Goal: Browse casually

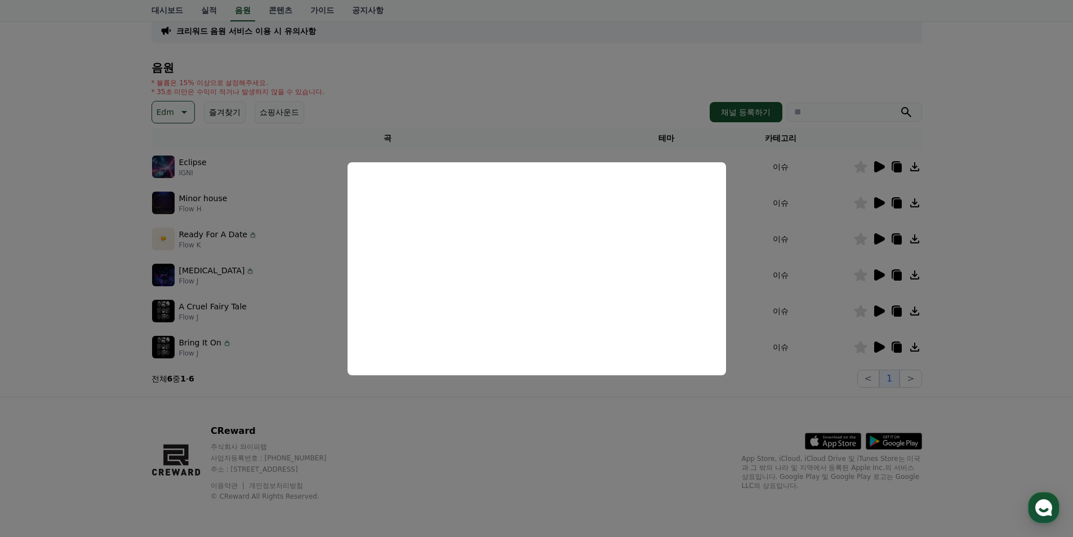
click at [175, 110] on button "close modal" at bounding box center [536, 268] width 1073 height 537
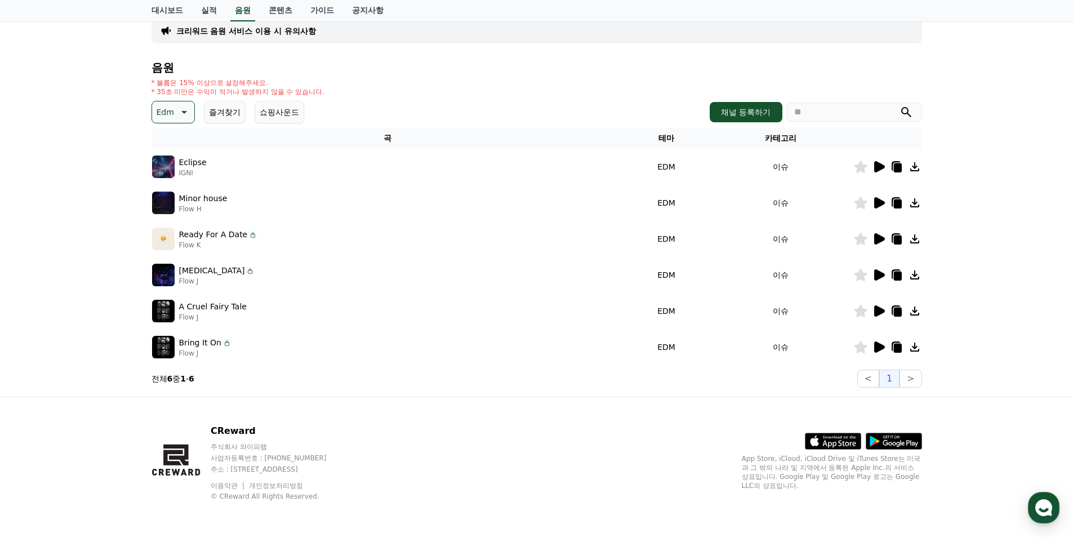
click at [190, 110] on button "Edm" at bounding box center [173, 112] width 43 height 23
click at [183, 181] on button "감동적인" at bounding box center [173, 175] width 41 height 25
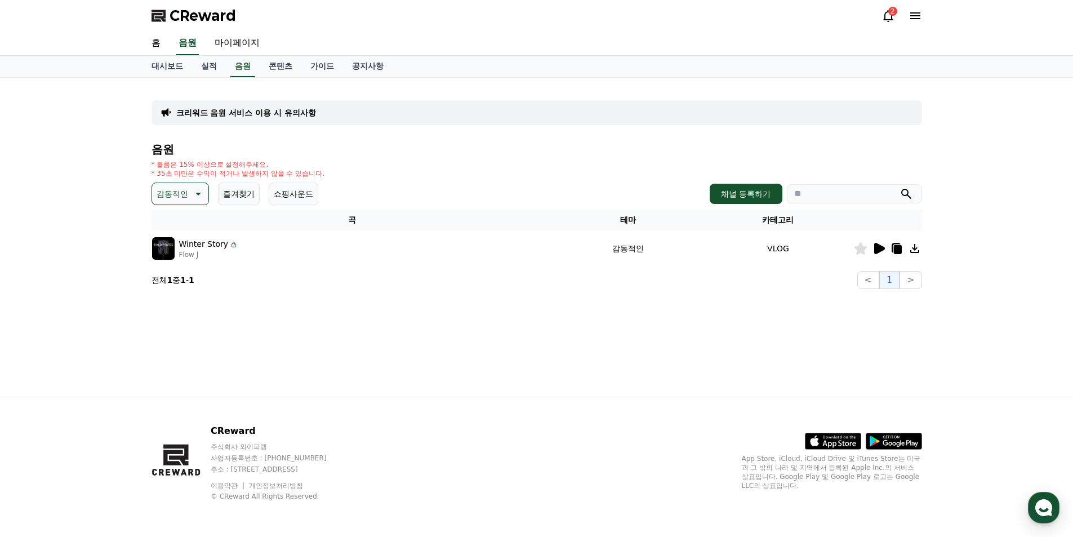
click at [874, 252] on icon at bounding box center [879, 248] width 11 height 11
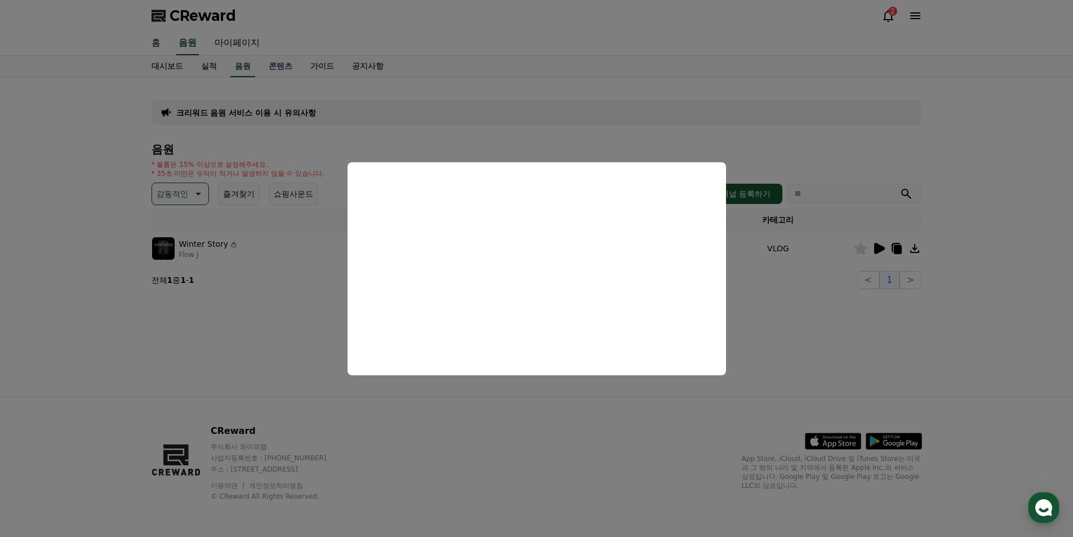
click at [198, 196] on button "close modal" at bounding box center [536, 268] width 1073 height 537
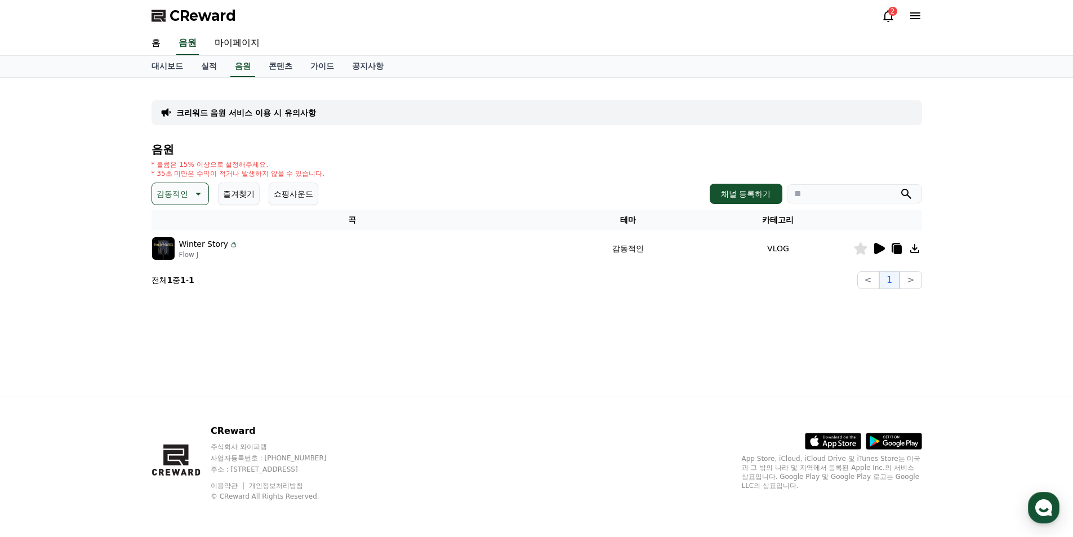
click at [198, 191] on icon at bounding box center [197, 194] width 14 height 14
click at [175, 274] on button "즐거움" at bounding box center [169, 277] width 33 height 25
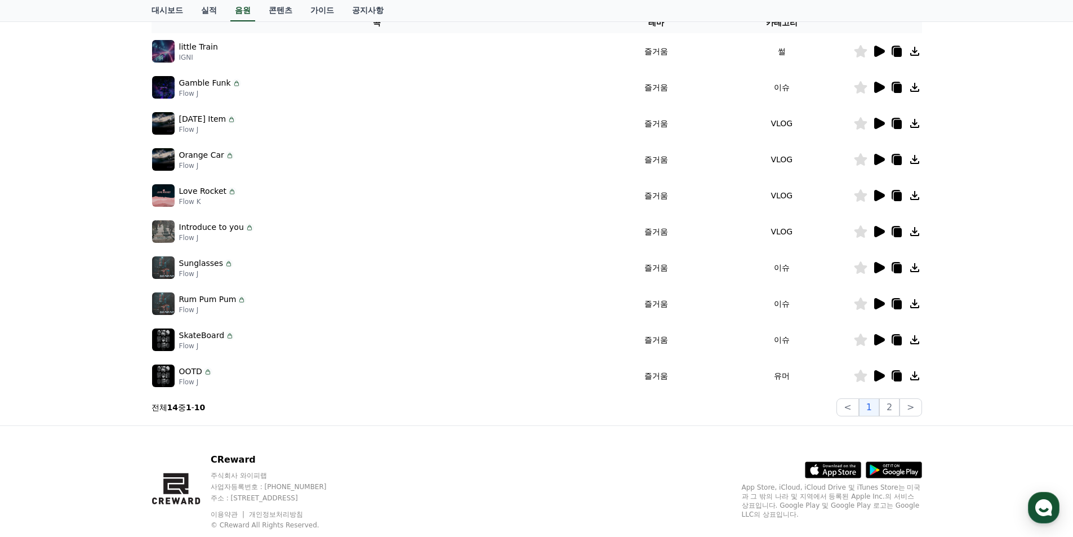
scroll to position [225, 0]
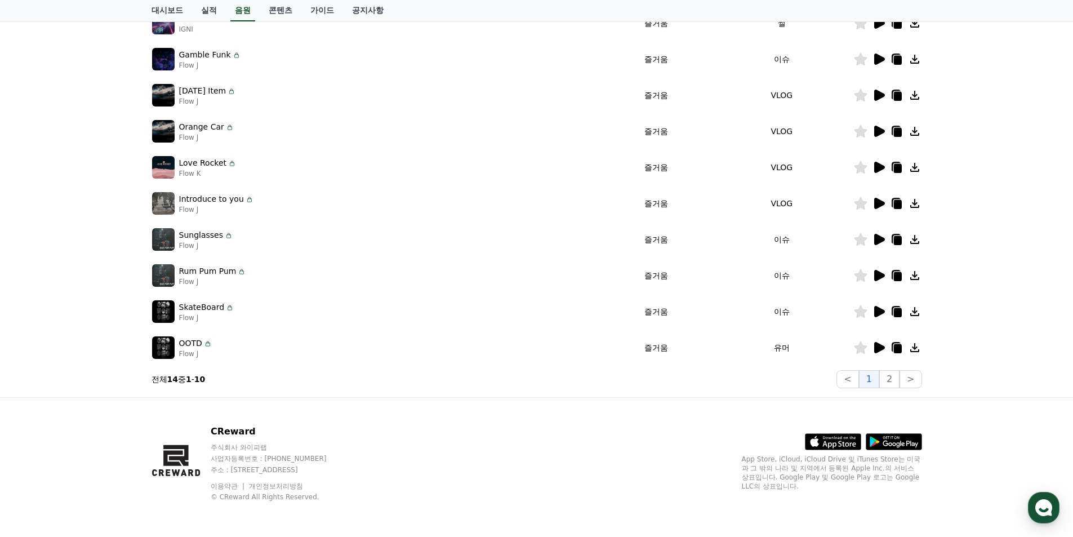
click at [874, 312] on icon at bounding box center [879, 311] width 11 height 11
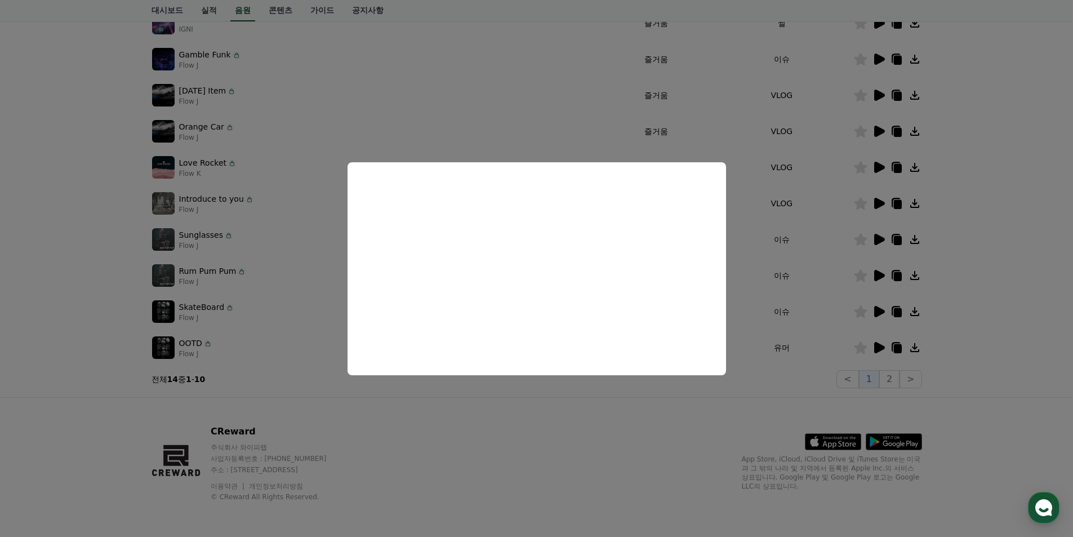
click at [877, 275] on button "close modal" at bounding box center [536, 268] width 1073 height 537
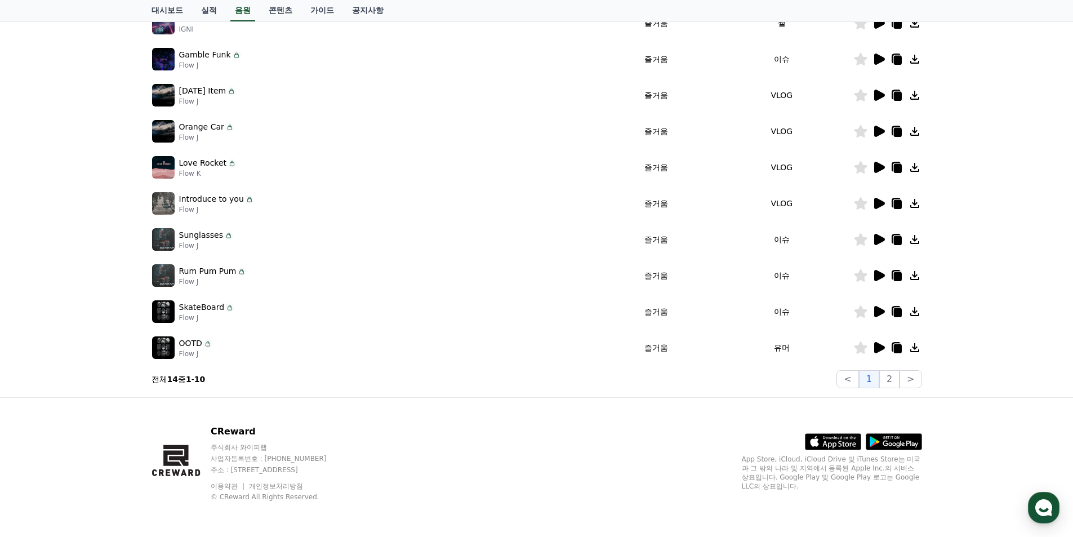
click at [873, 270] on icon at bounding box center [879, 276] width 14 height 14
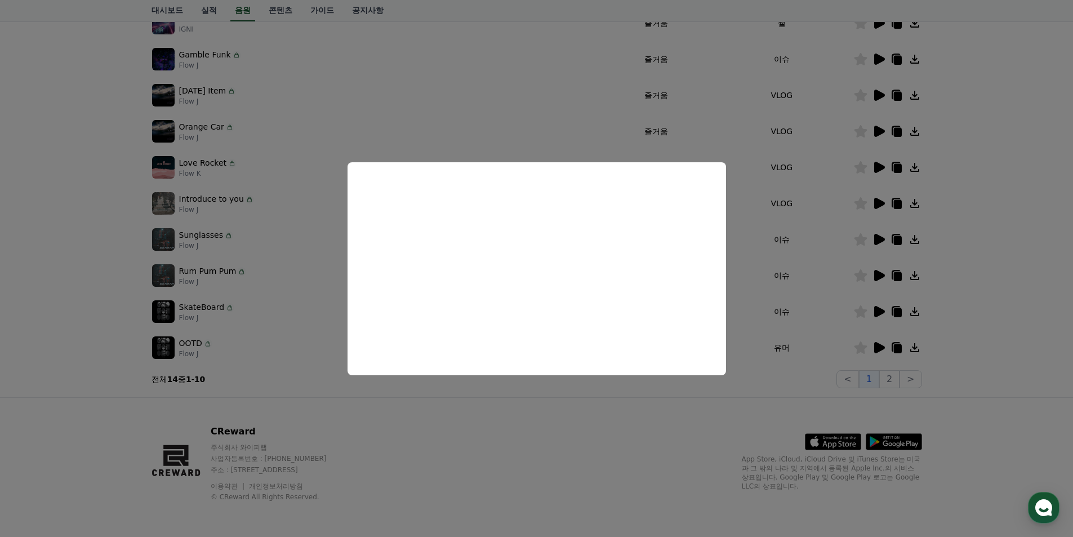
click at [879, 237] on button "close modal" at bounding box center [536, 268] width 1073 height 537
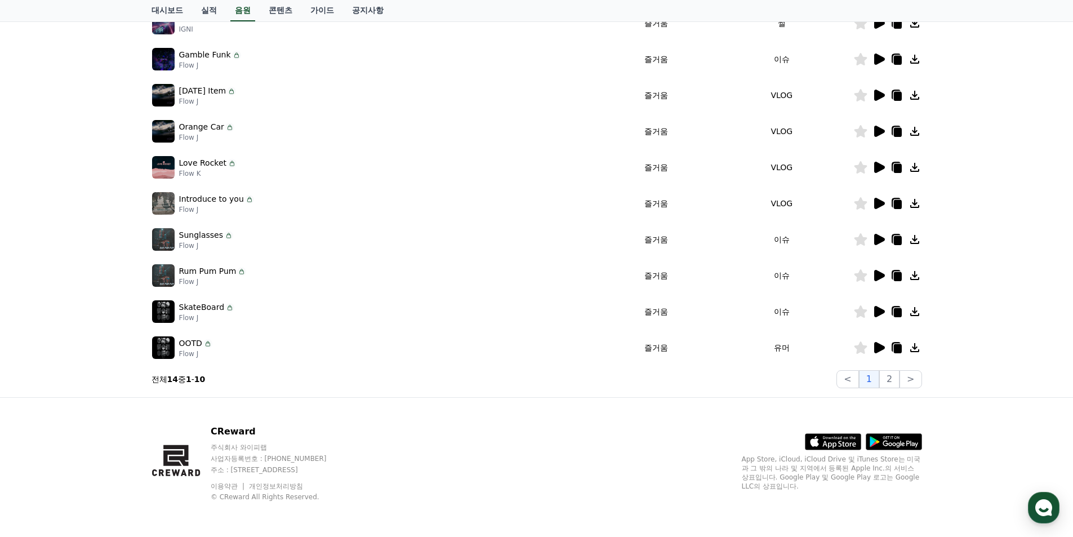
click at [879, 237] on icon at bounding box center [879, 239] width 11 height 11
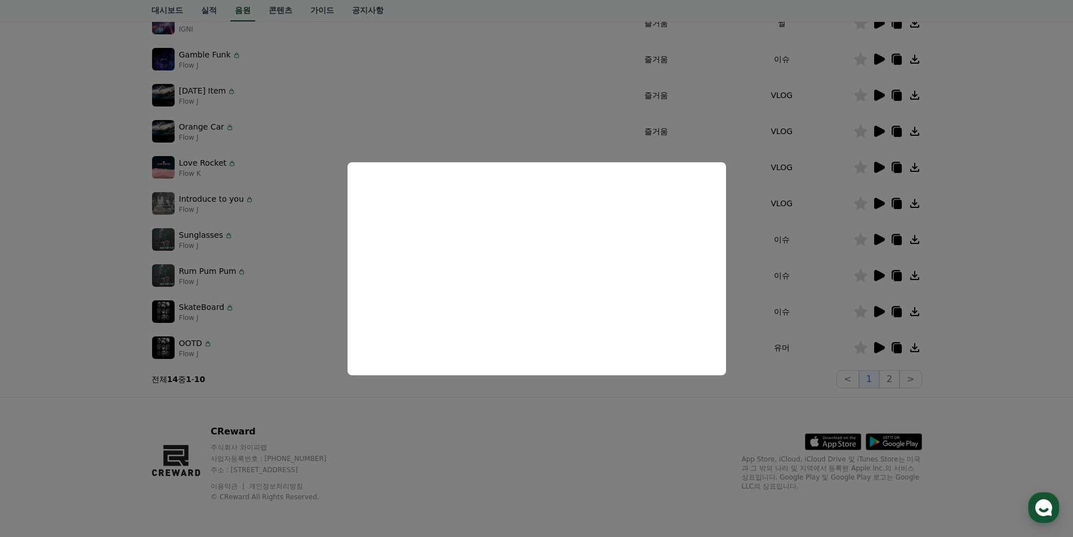
click at [871, 198] on button "close modal" at bounding box center [536, 268] width 1073 height 537
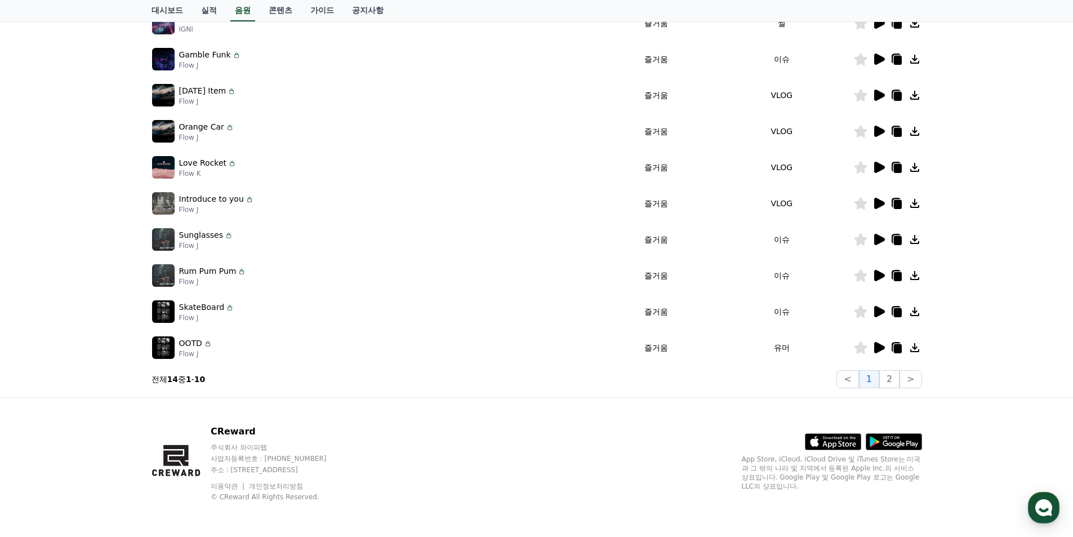
click at [873, 201] on icon at bounding box center [879, 204] width 14 height 14
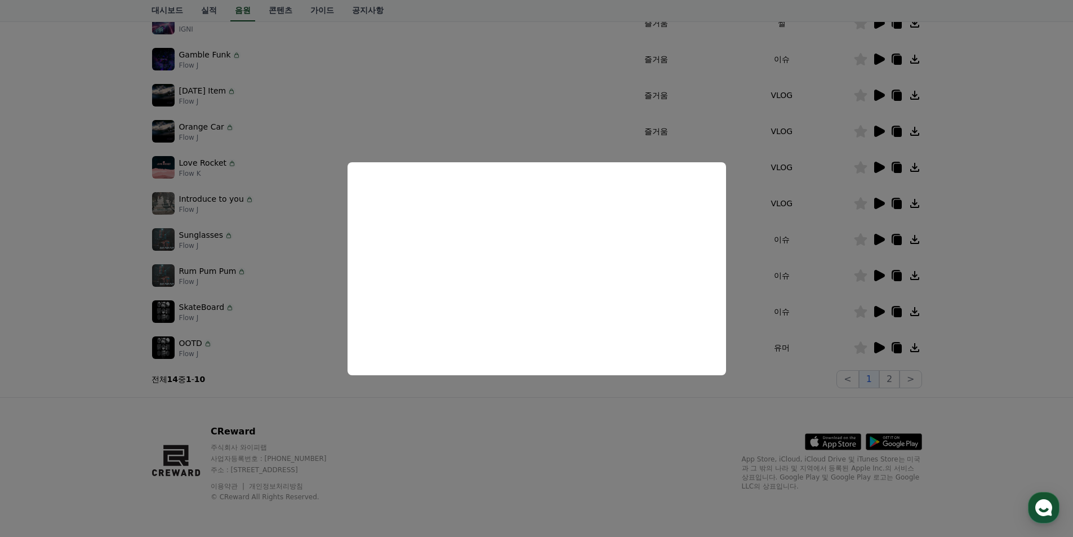
click at [576, 77] on button "close modal" at bounding box center [536, 268] width 1073 height 537
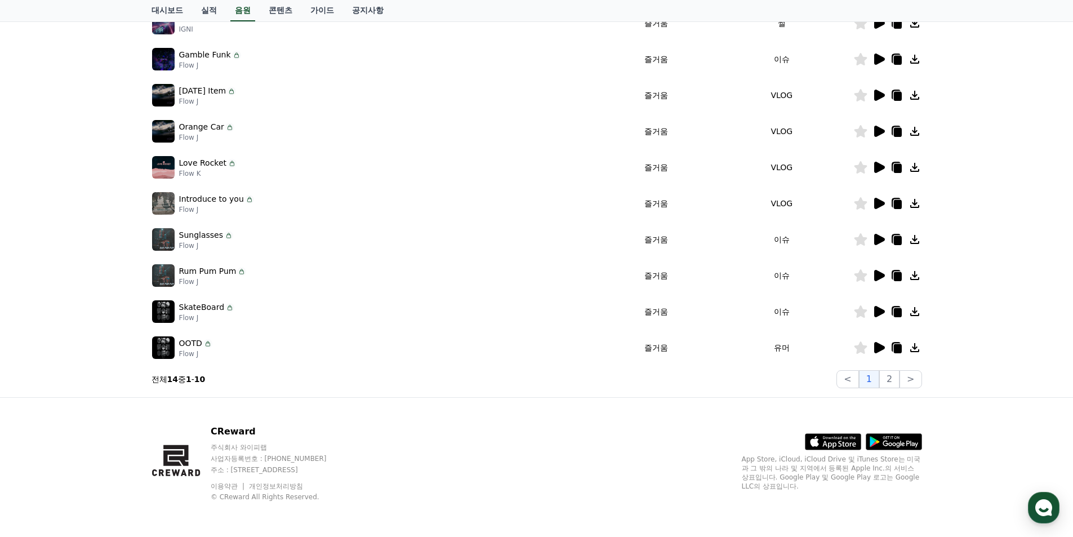
click at [877, 128] on icon at bounding box center [879, 131] width 11 height 11
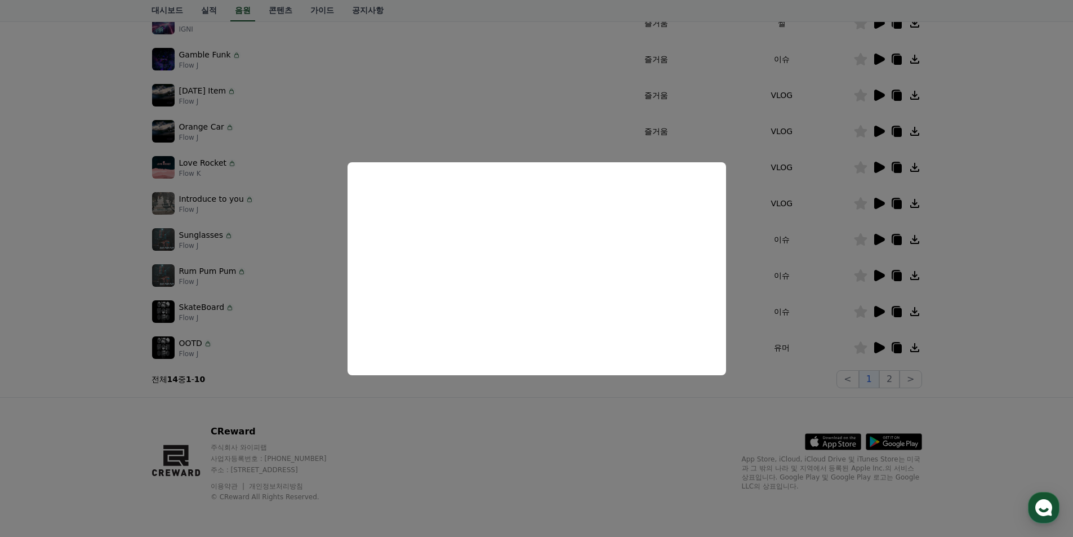
click at [881, 119] on button "close modal" at bounding box center [536, 268] width 1073 height 537
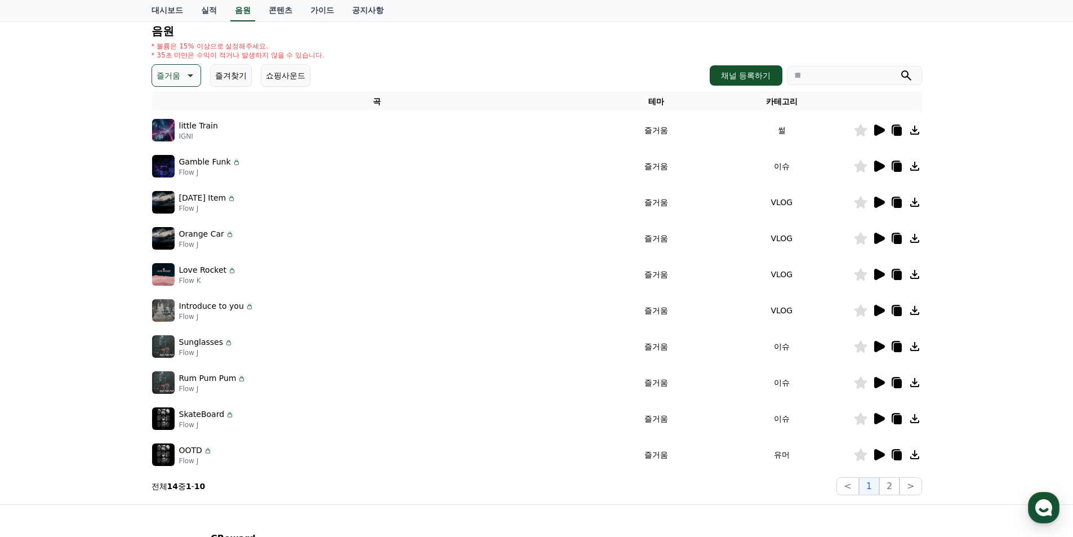
scroll to position [113, 0]
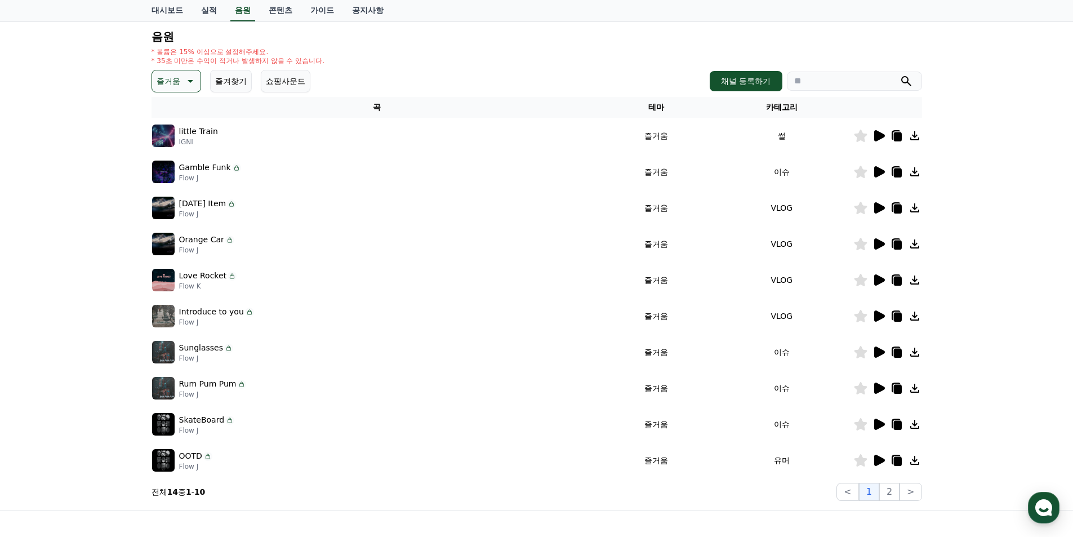
click at [880, 168] on icon at bounding box center [879, 172] width 14 height 14
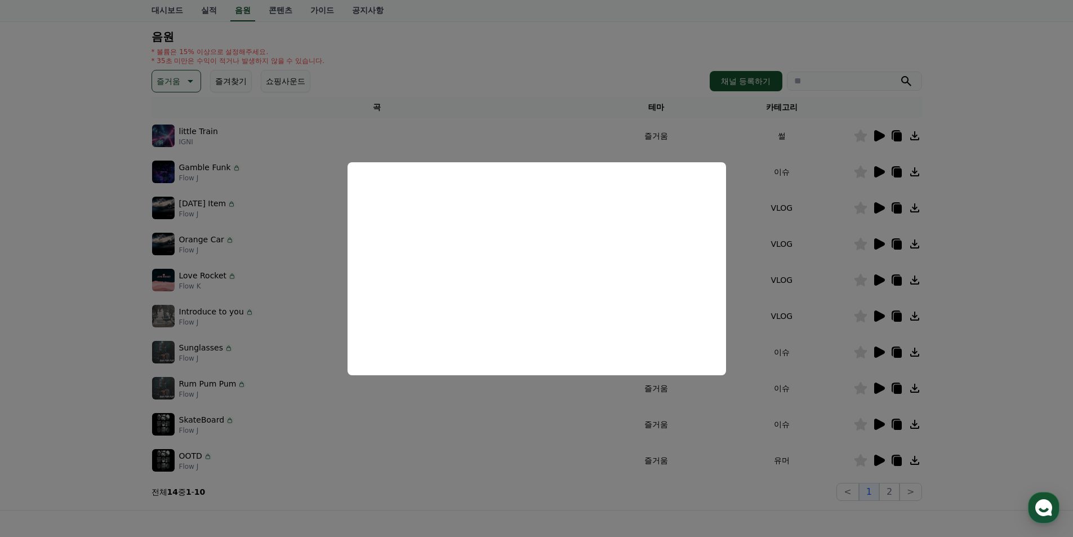
click at [181, 88] on button "close modal" at bounding box center [536, 268] width 1073 height 537
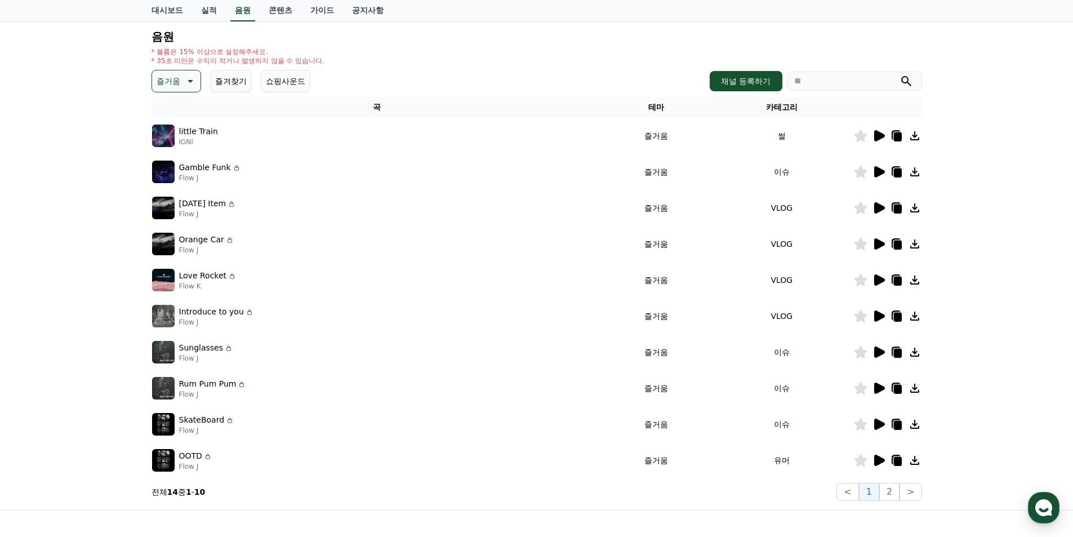
click at [178, 72] on button "즐거움" at bounding box center [177, 81] width 50 height 23
click at [180, 171] on div "전체 환상적인 호기심 어두운 밝은 통통튀는 신나는 반전 웅장한 드라마틱 즐거움 분위기있는 EDM 그루브 슬픈 잔잔한 귀여운 감동적인 긴장되는 …" at bounding box center [177, 332] width 48 height 581
click at [168, 175] on button "밝은" at bounding box center [165, 171] width 25 height 25
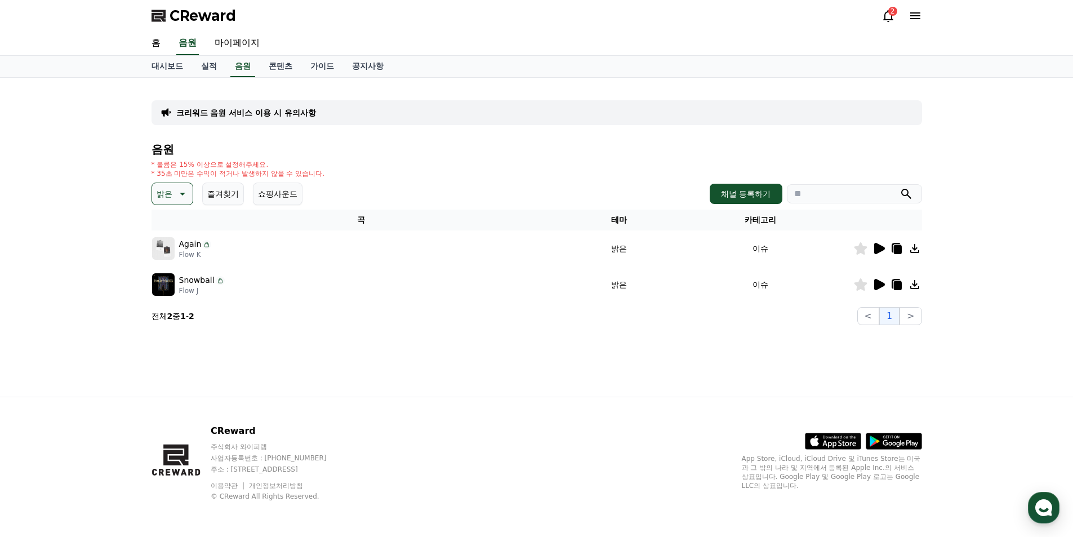
click at [875, 244] on icon at bounding box center [879, 248] width 11 height 11
